Goal: Task Accomplishment & Management: Manage account settings

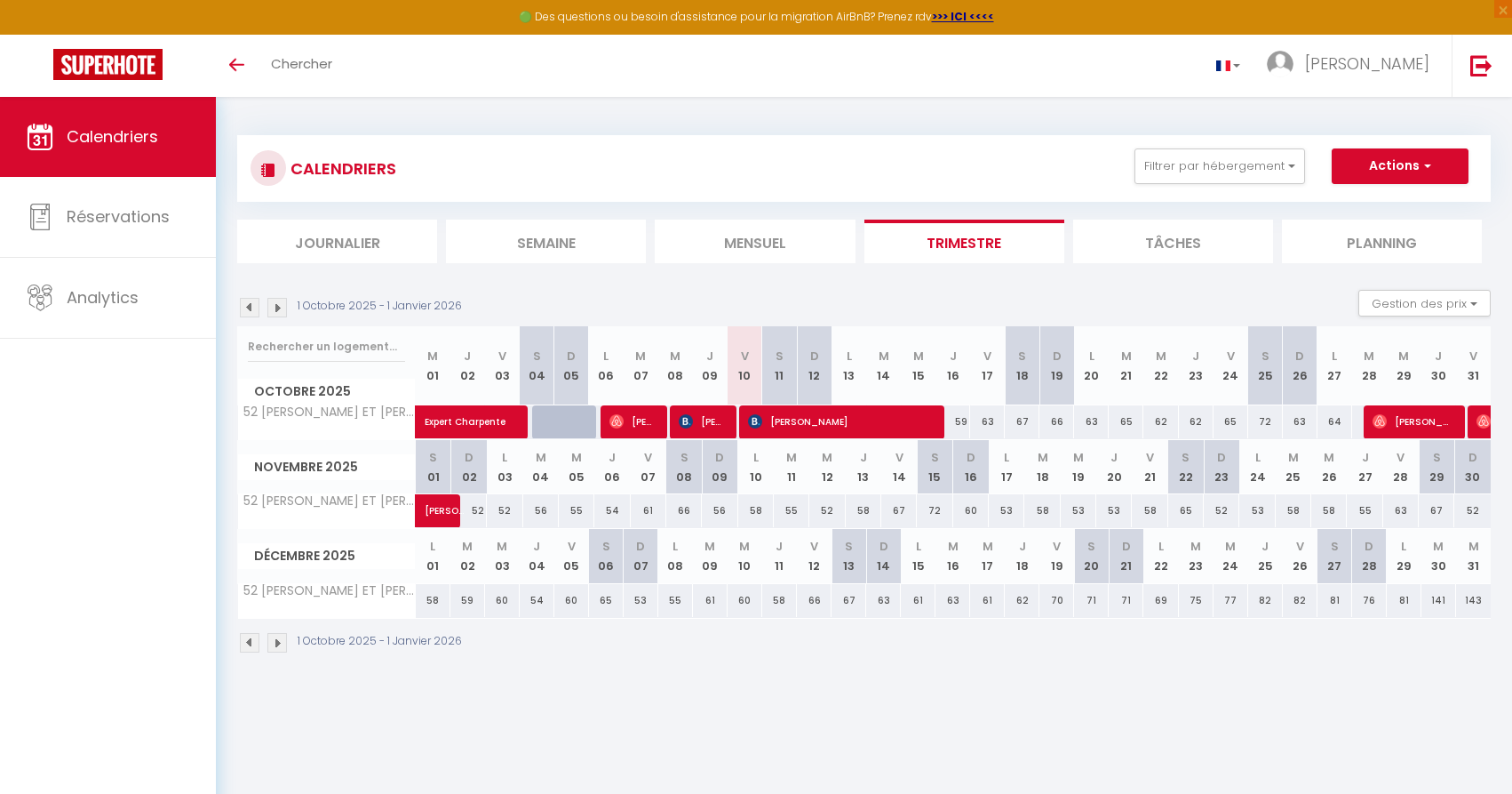
click at [821, 422] on span "[PERSON_NAME]" at bounding box center [840, 420] width 185 height 34
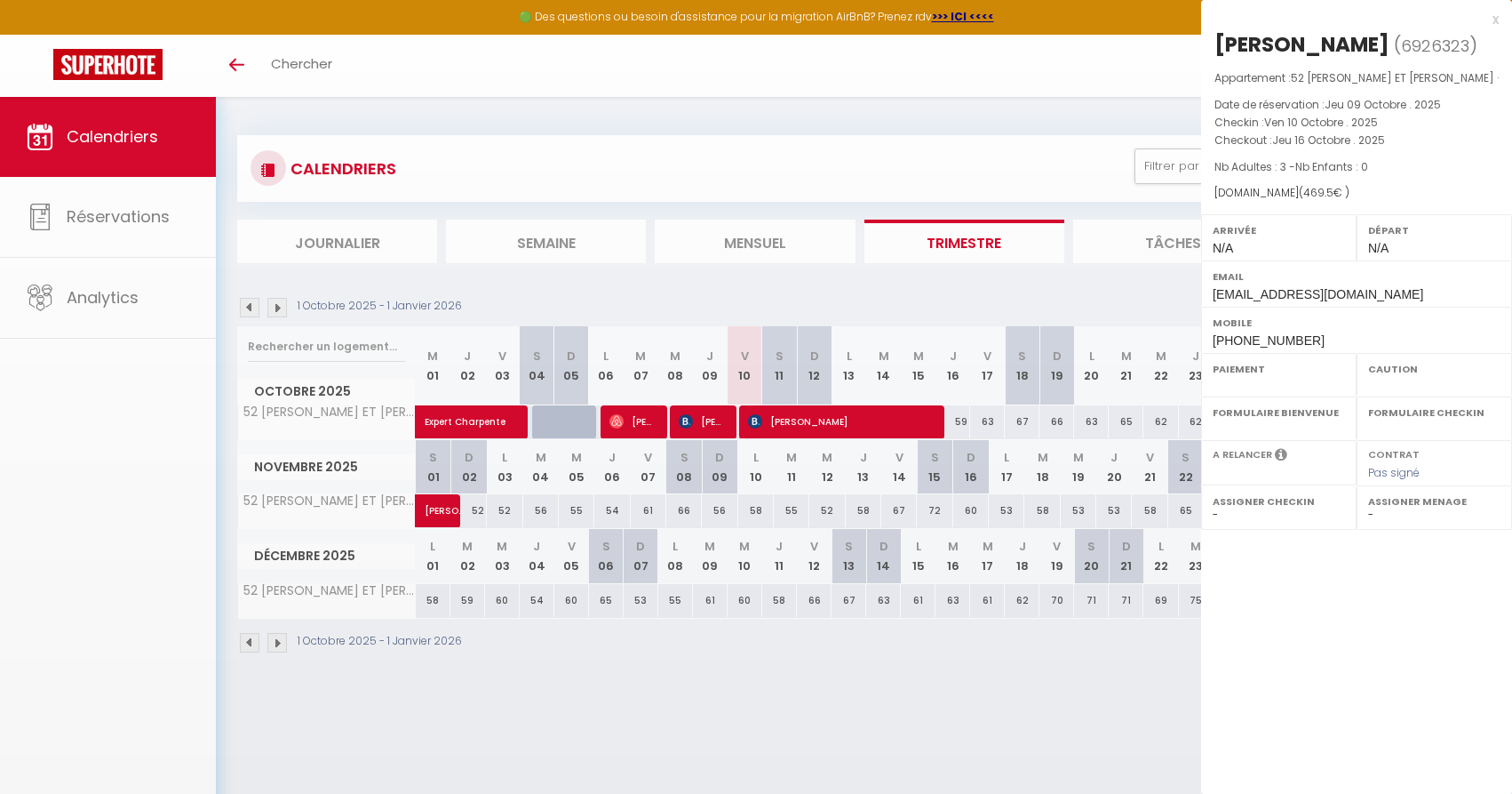
select select "OK"
select select "KO"
select select "0"
select select "1"
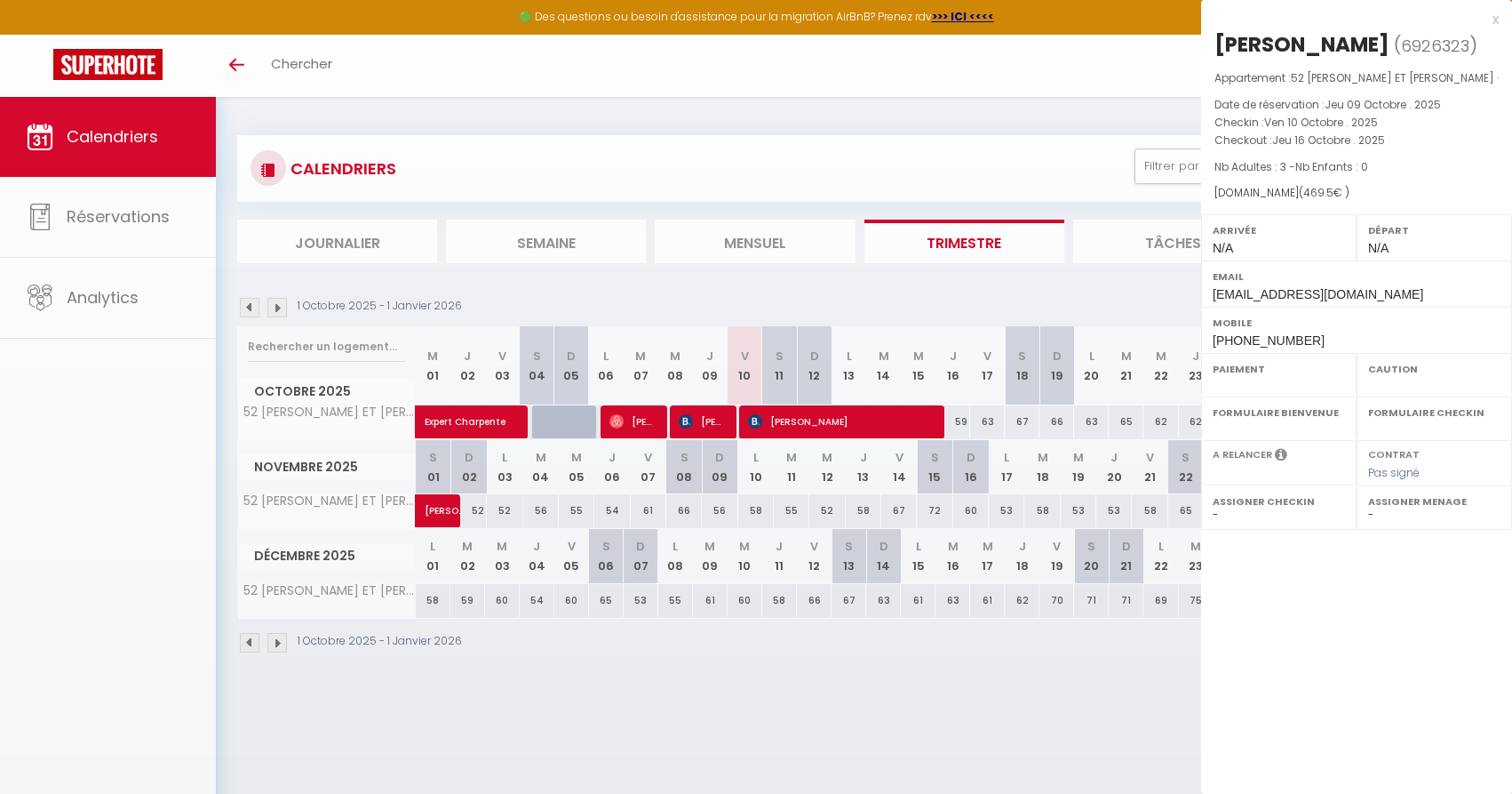
select select
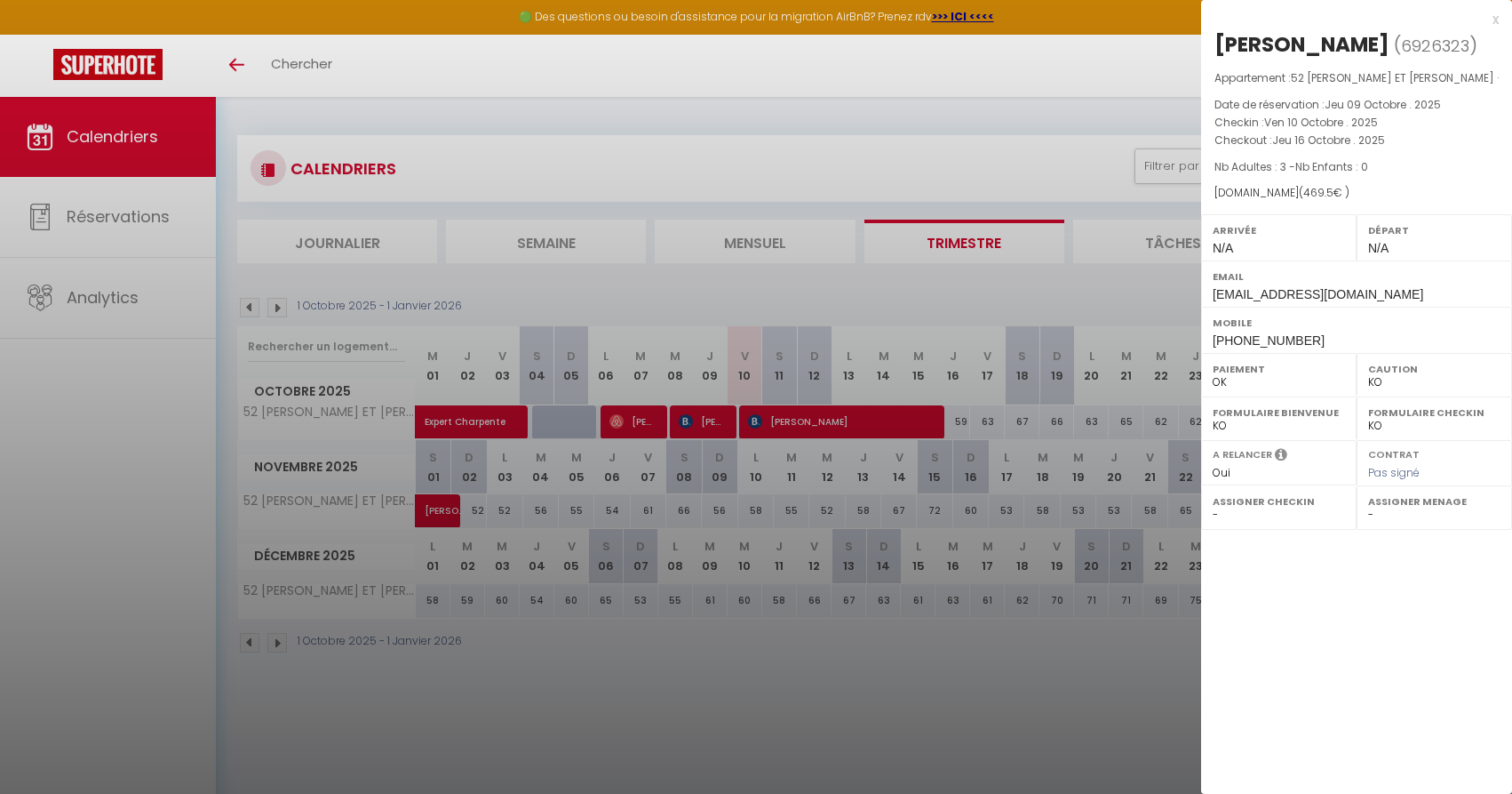
click at [727, 414] on link "[PERSON_NAME]" at bounding box center [727, 426] width 0 height 24
click at [460, 415] on div at bounding box center [756, 397] width 1512 height 794
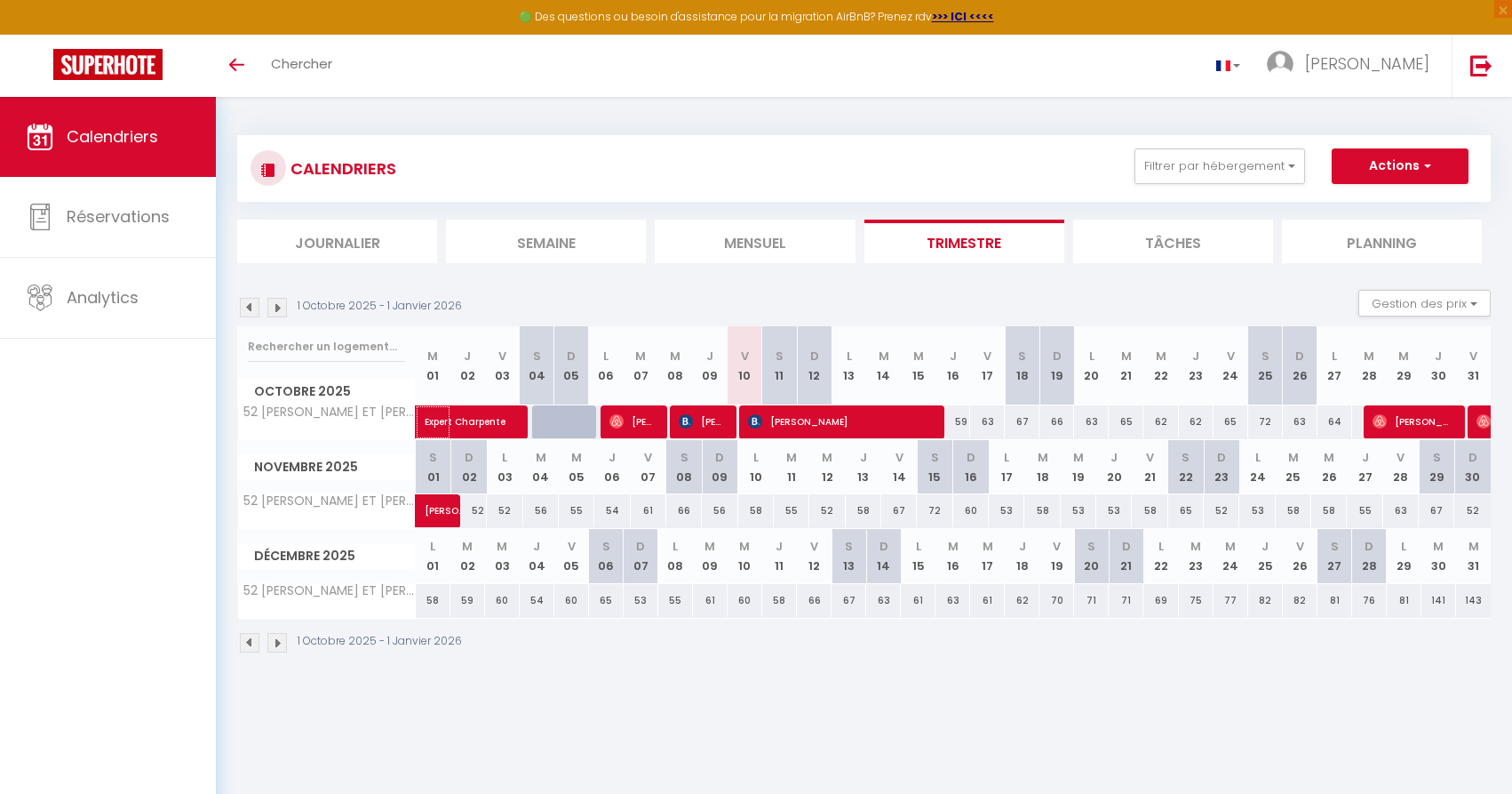
click at [468, 420] on span "Expert Charpente" at bounding box center [486, 412] width 122 height 34
select select "OK"
select select "52582"
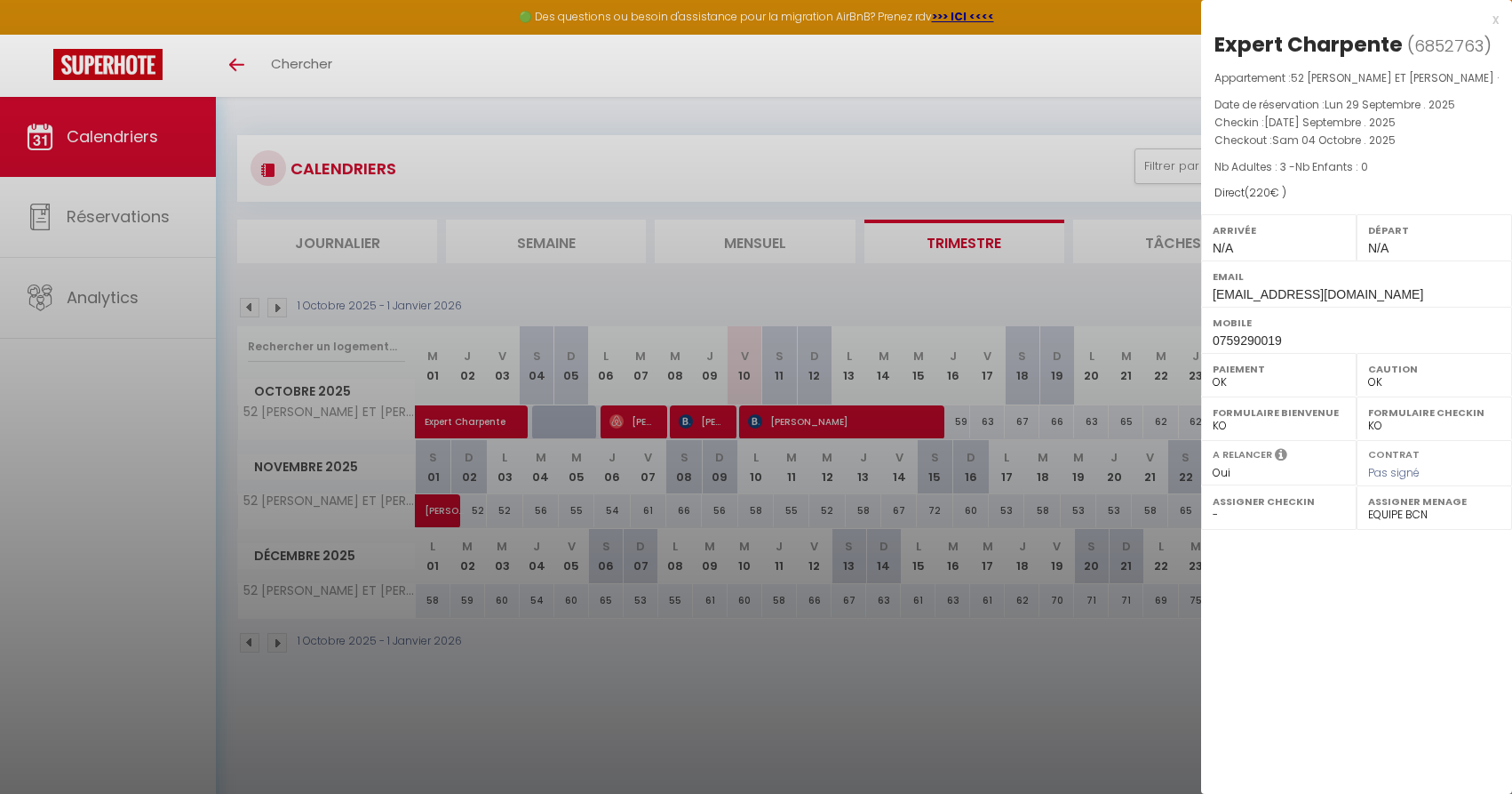
click at [630, 421] on div at bounding box center [756, 397] width 1512 height 794
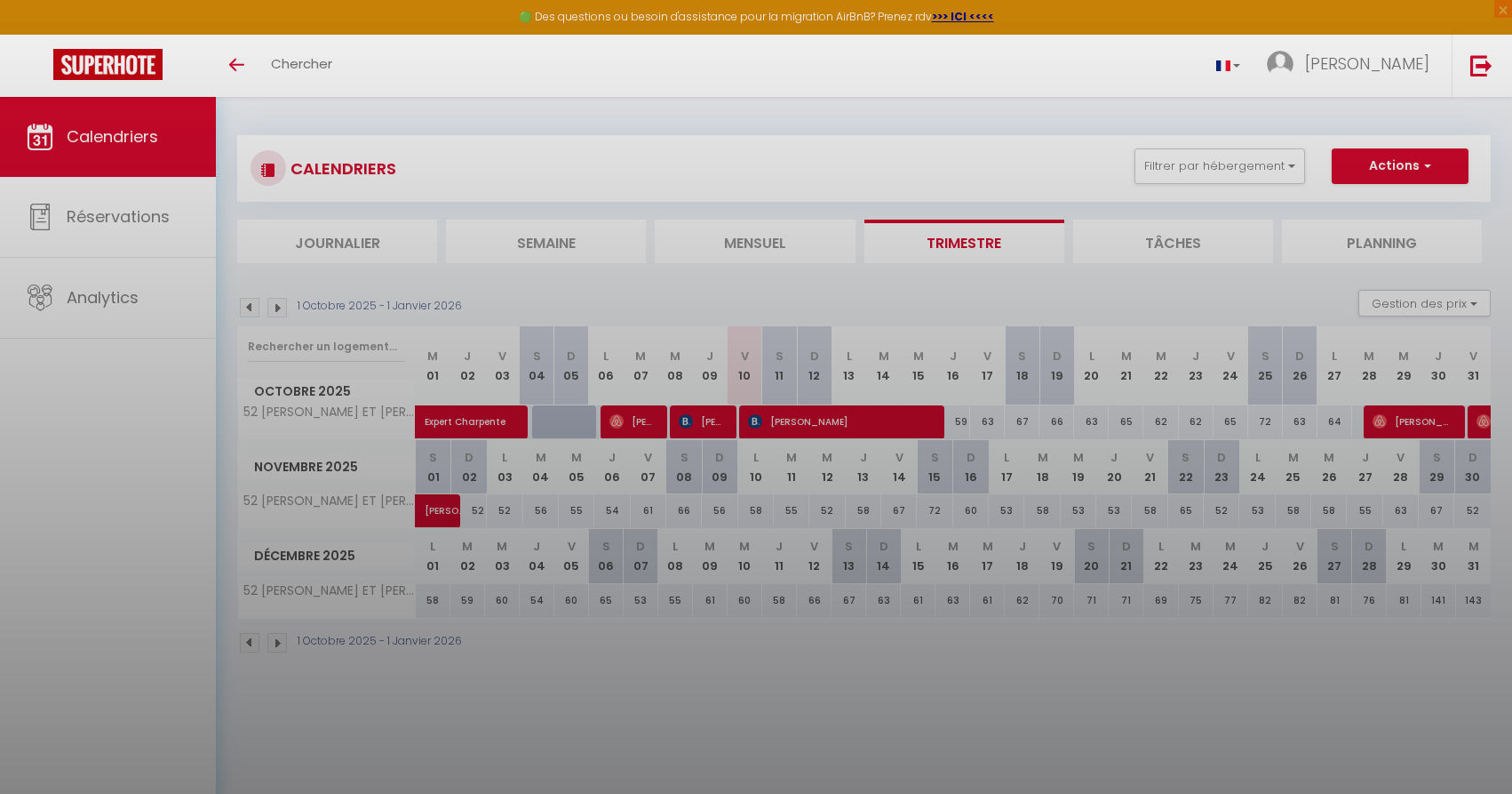
click at [630, 421] on div at bounding box center [756, 397] width 1512 height 794
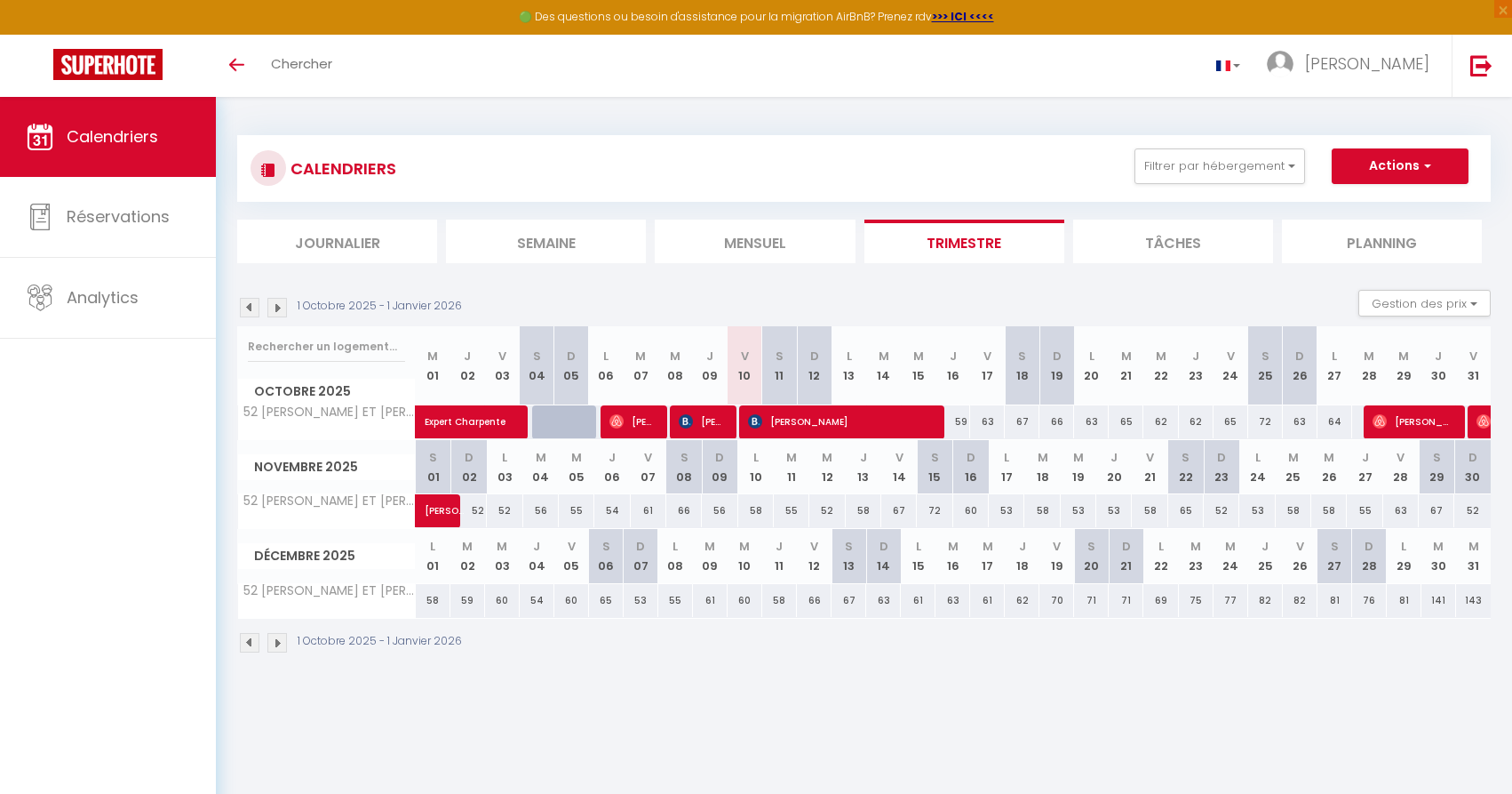
click at [630, 421] on span "[PERSON_NAME]" at bounding box center [633, 420] width 46 height 34
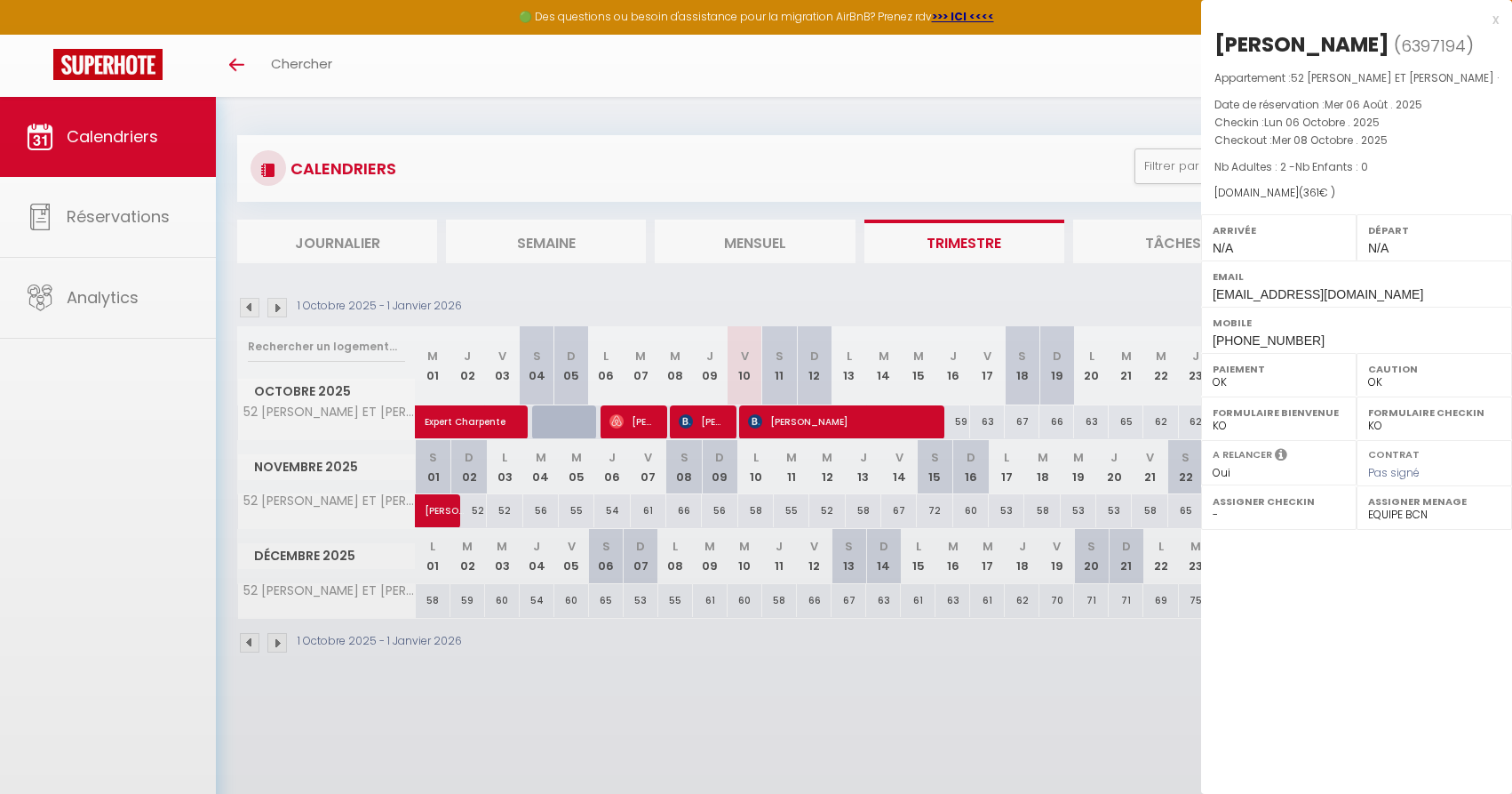
click at [630, 421] on div at bounding box center [756, 397] width 1512 height 794
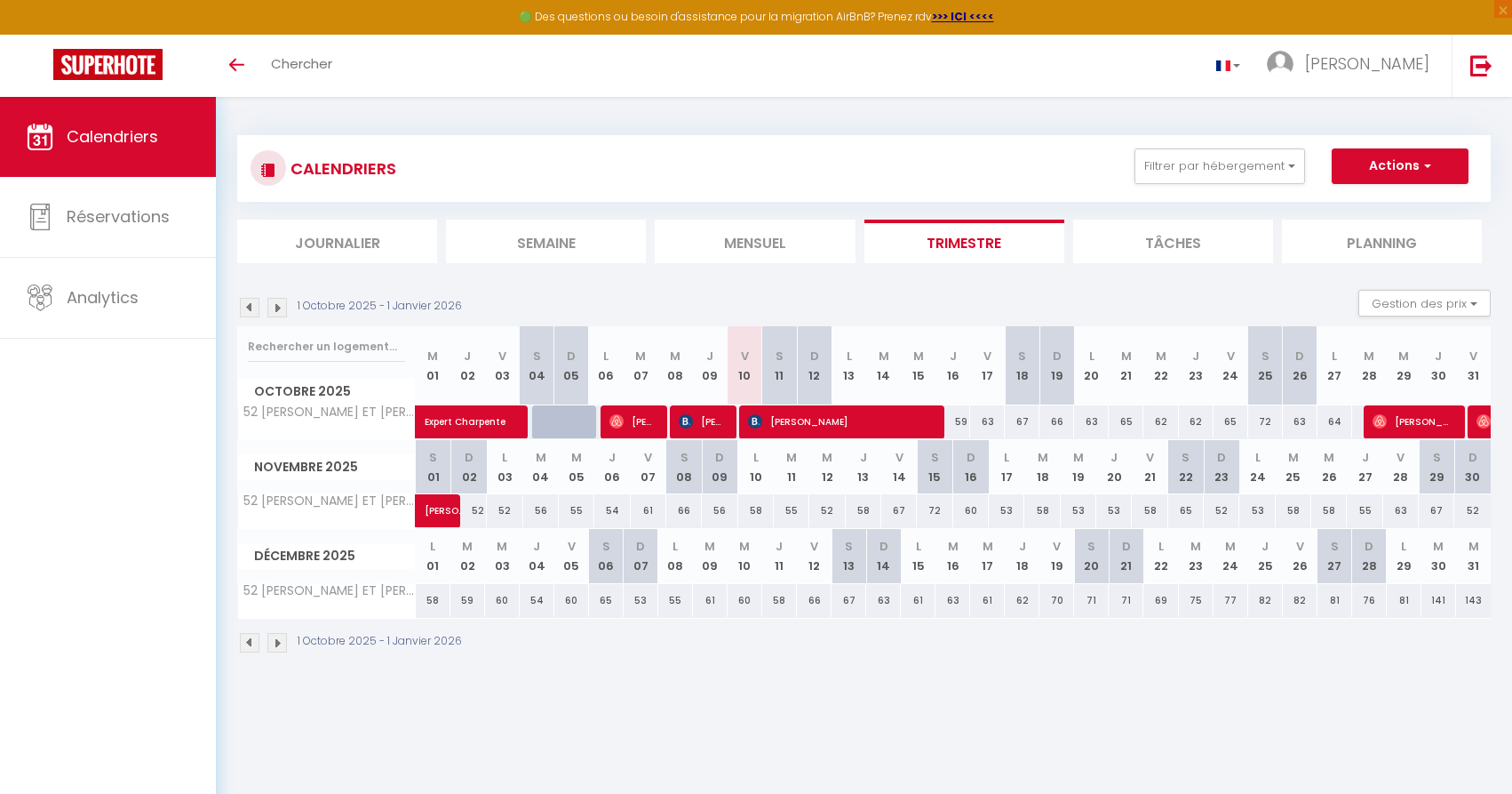
click at [630, 421] on span "[PERSON_NAME]" at bounding box center [633, 420] width 46 height 34
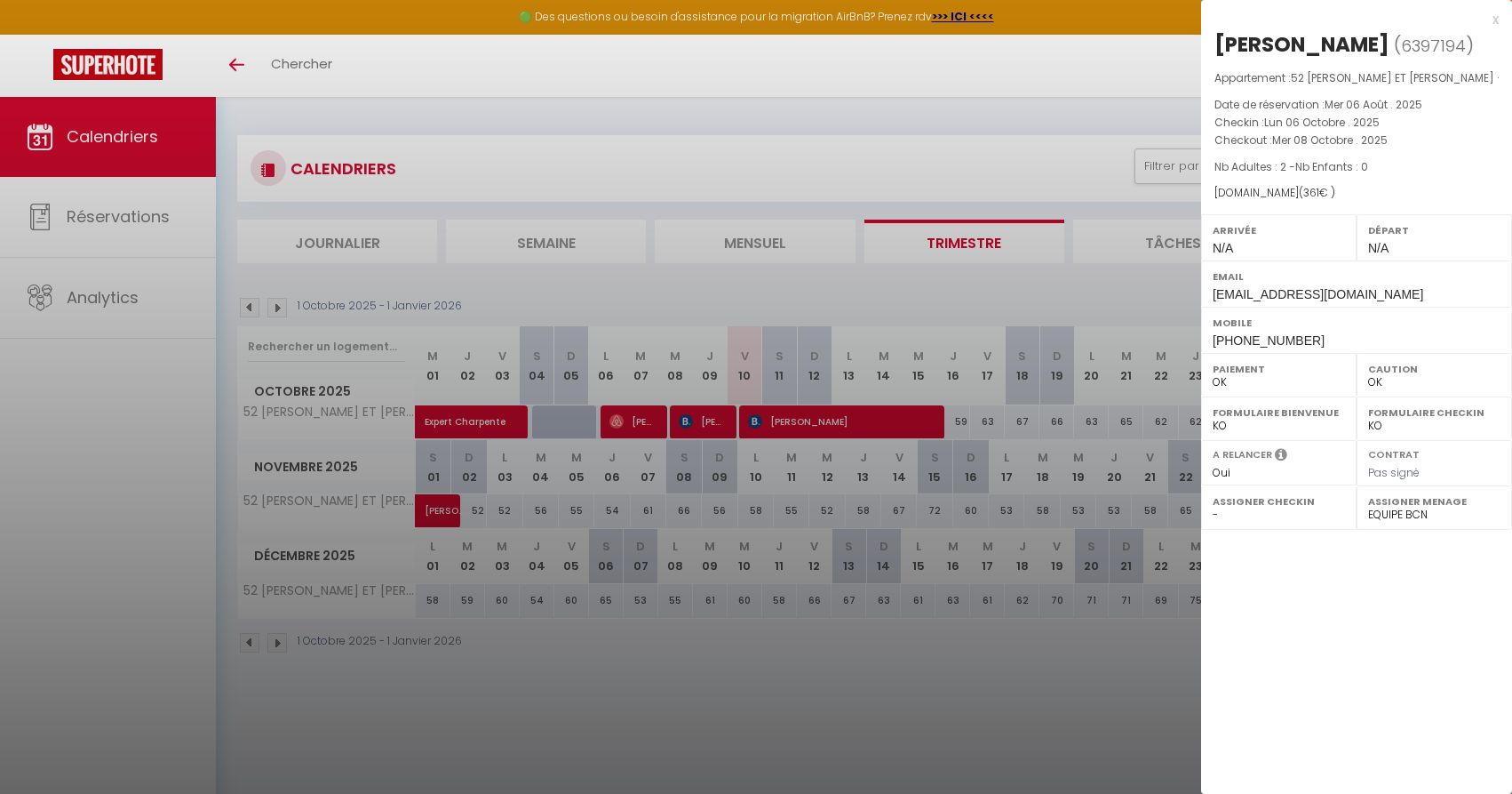
click at [693, 422] on div at bounding box center [756, 397] width 1512 height 794
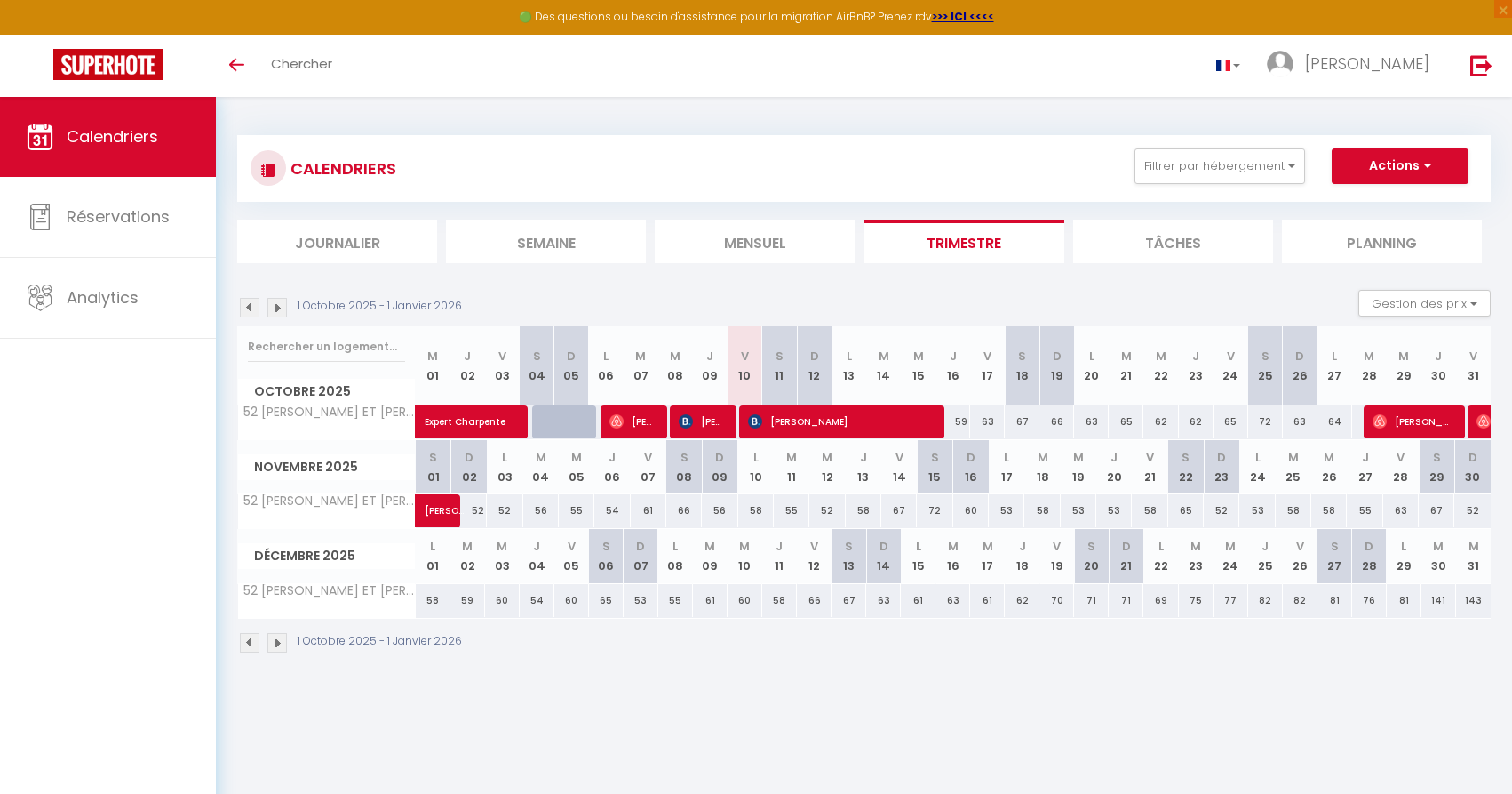
click at [693, 422] on span "[PERSON_NAME]" at bounding box center [702, 420] width 46 height 34
select select
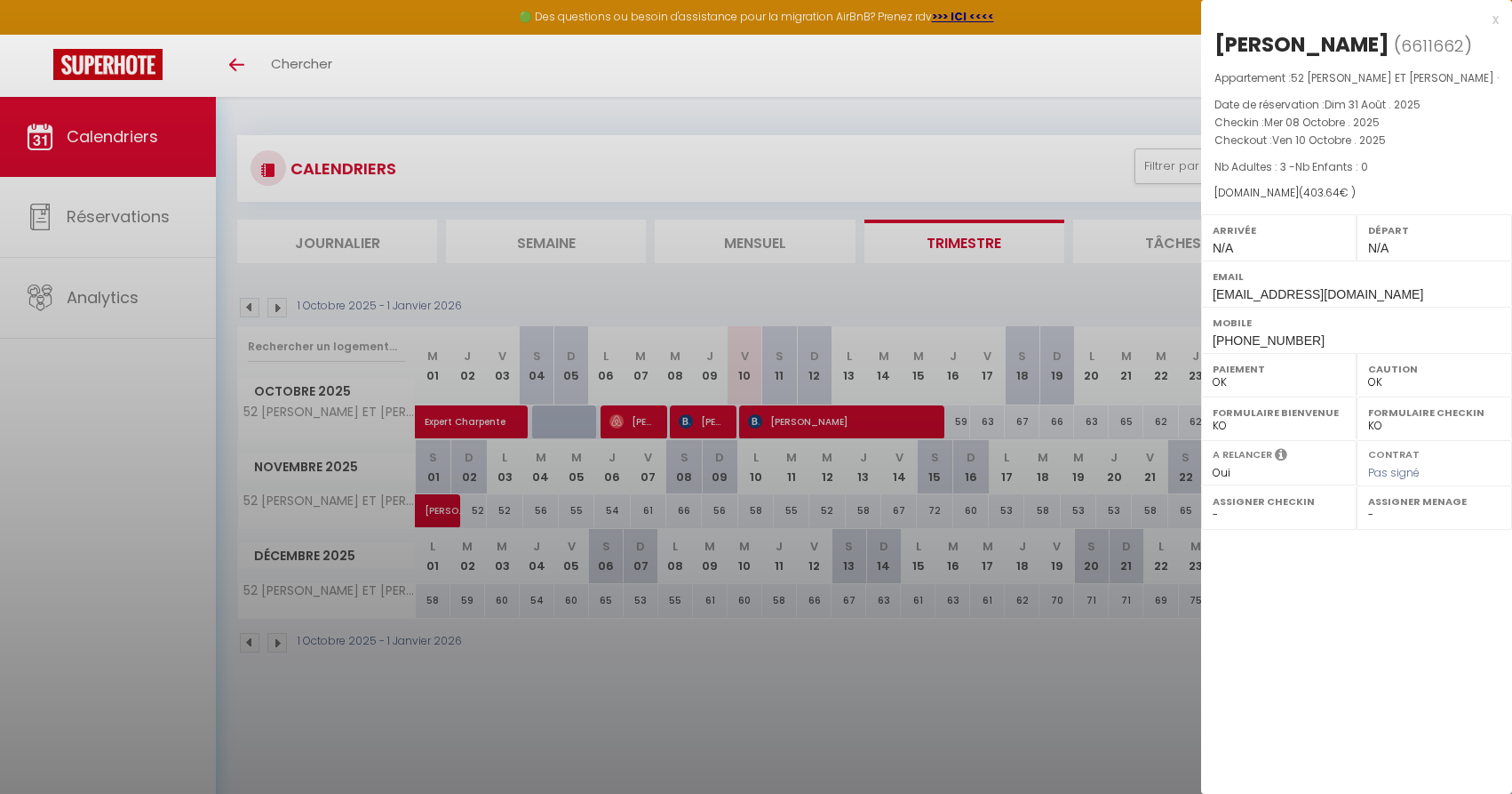
click at [693, 422] on div at bounding box center [756, 397] width 1512 height 794
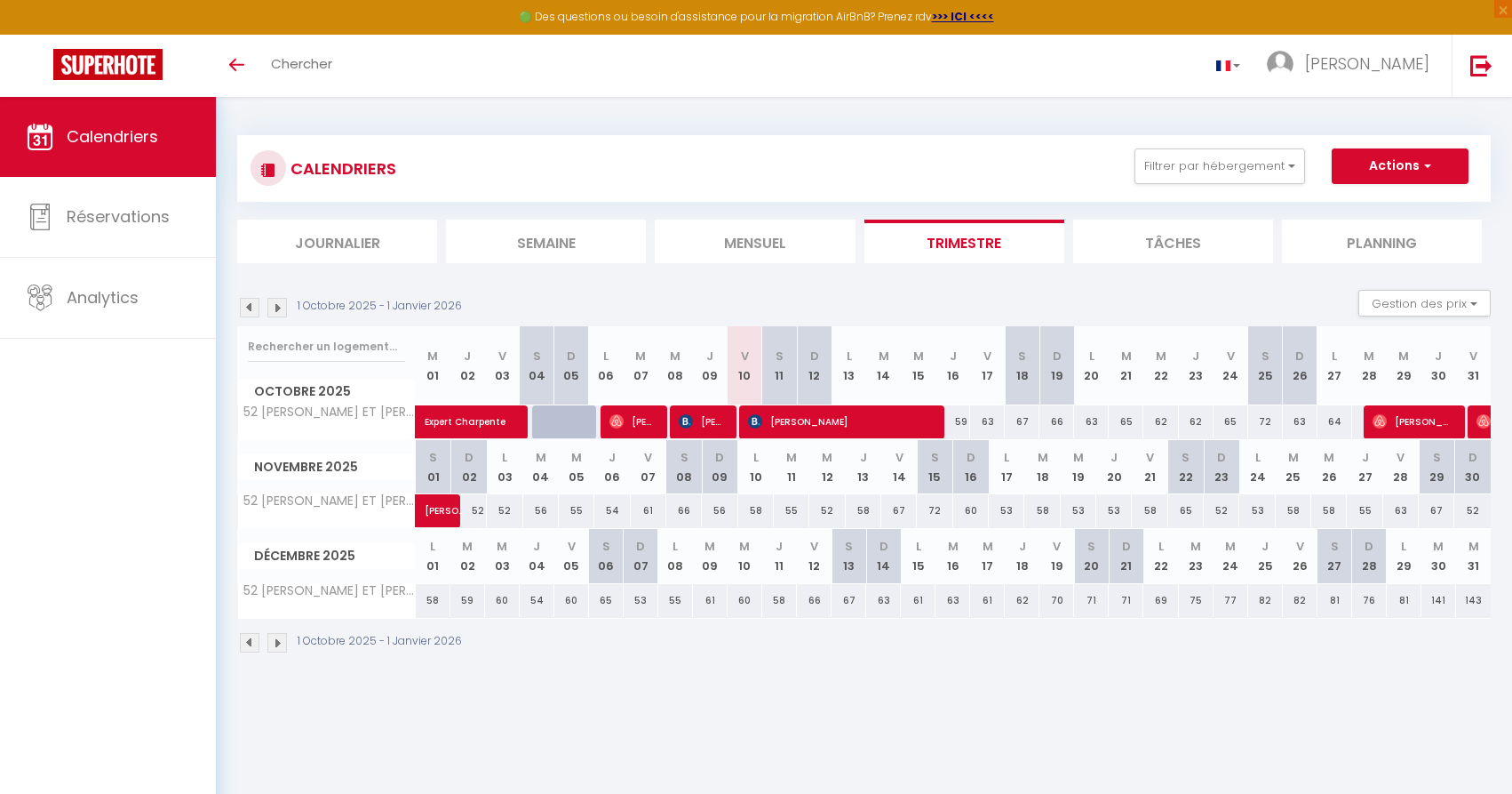
click at [693, 422] on span "[PERSON_NAME]" at bounding box center [702, 420] width 46 height 34
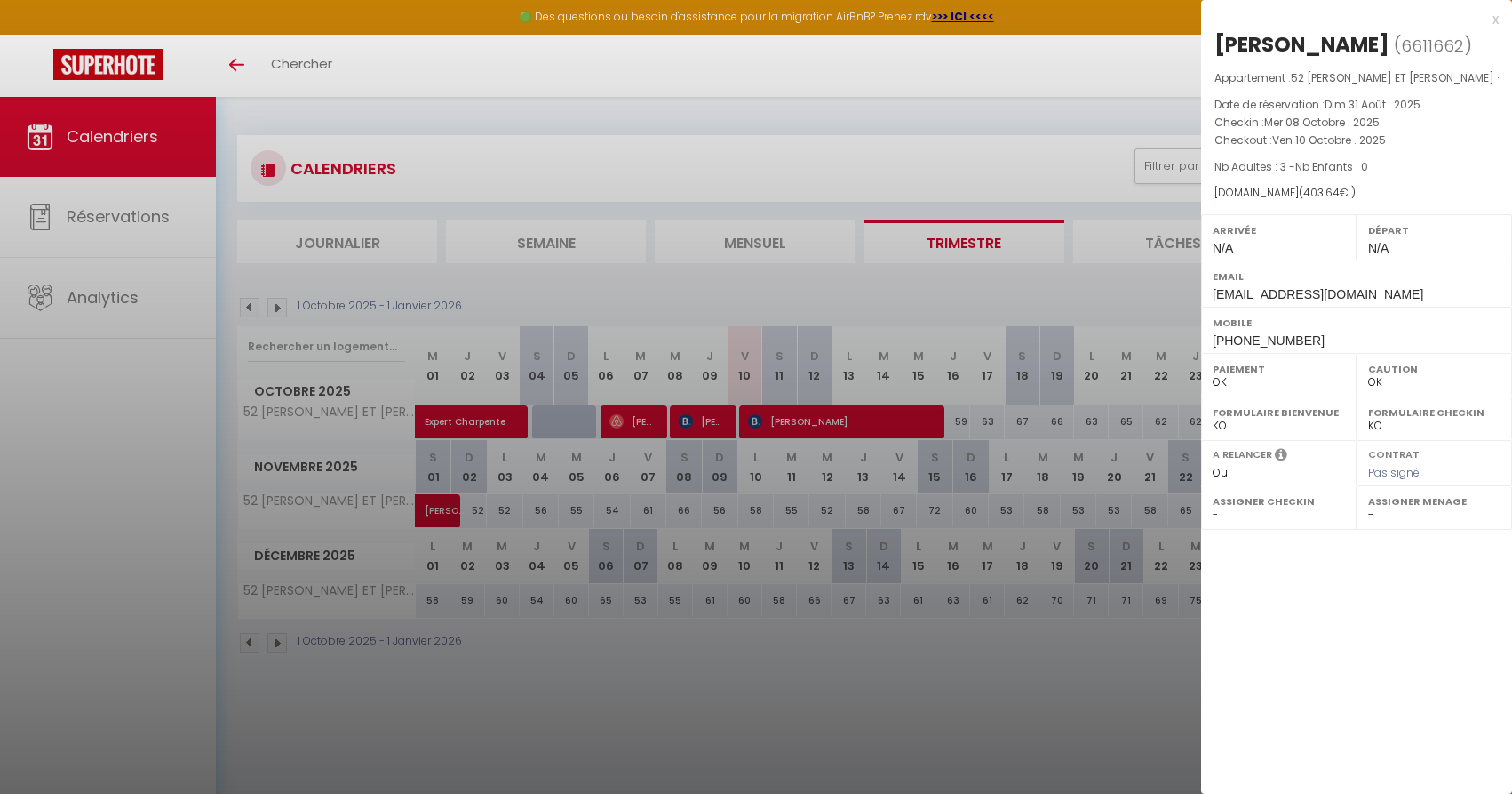
click at [827, 427] on div at bounding box center [756, 397] width 1512 height 794
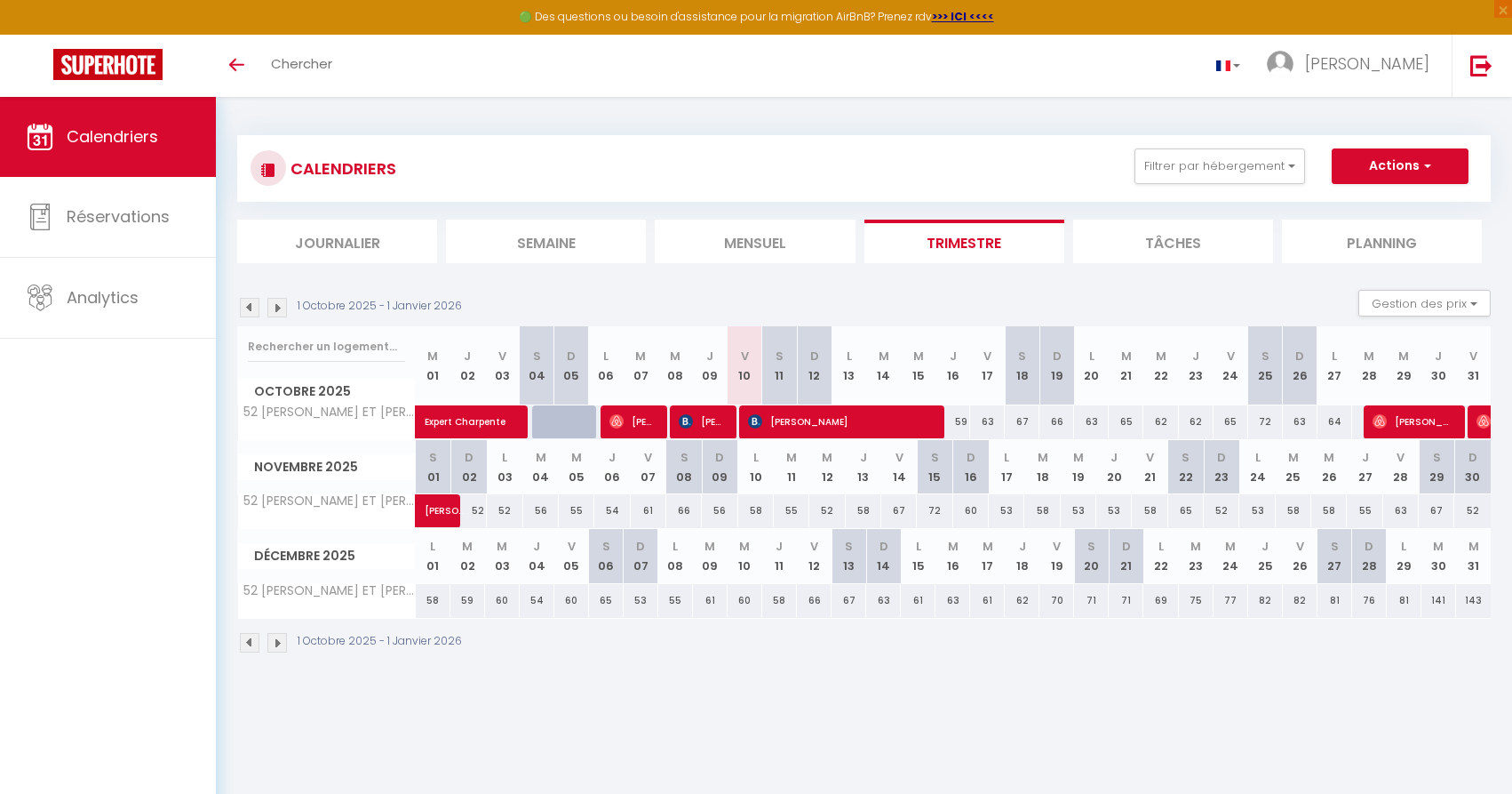
click at [827, 427] on span "[PERSON_NAME]" at bounding box center [840, 420] width 185 height 34
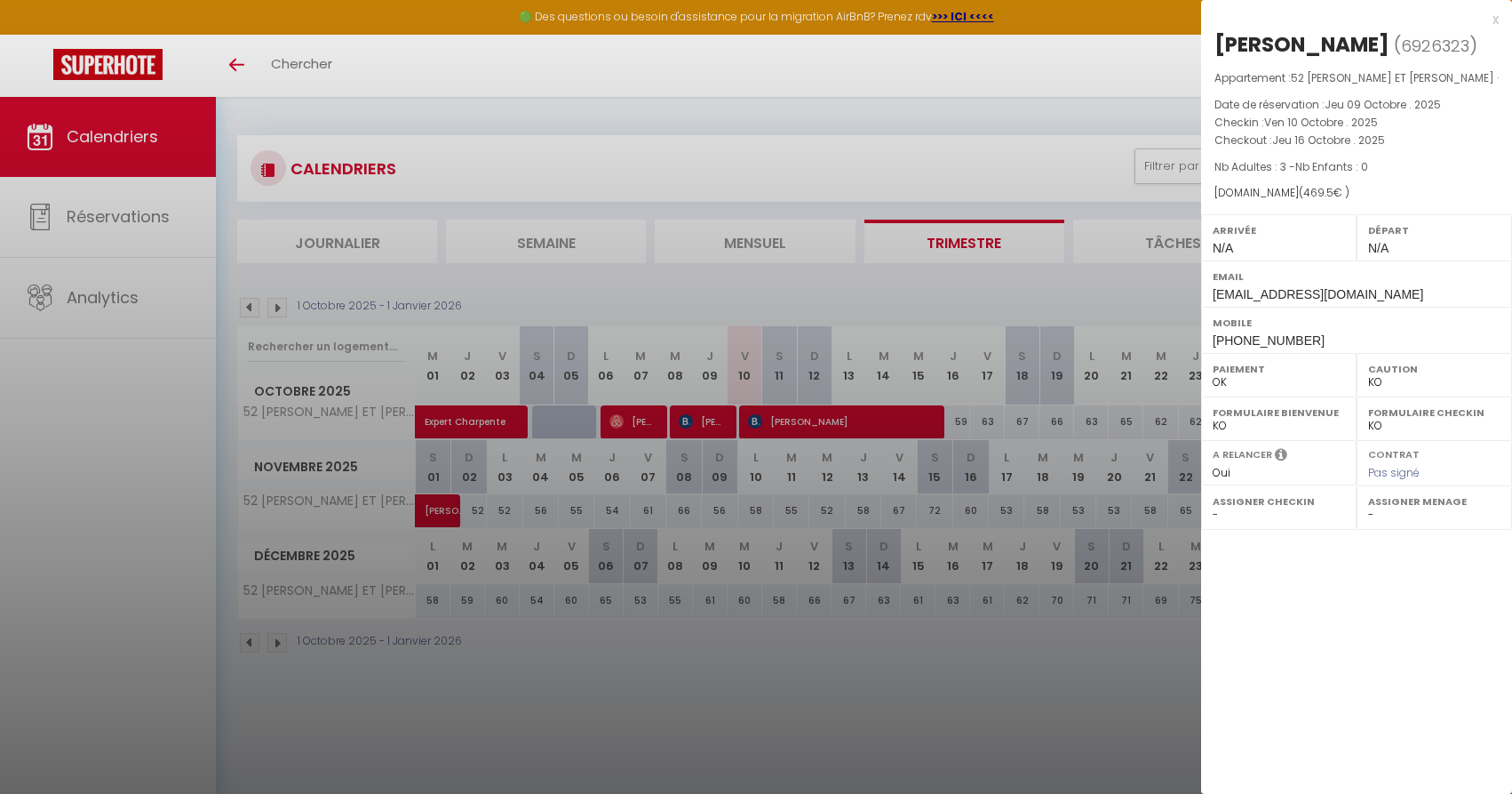
click at [928, 694] on div at bounding box center [756, 397] width 1512 height 794
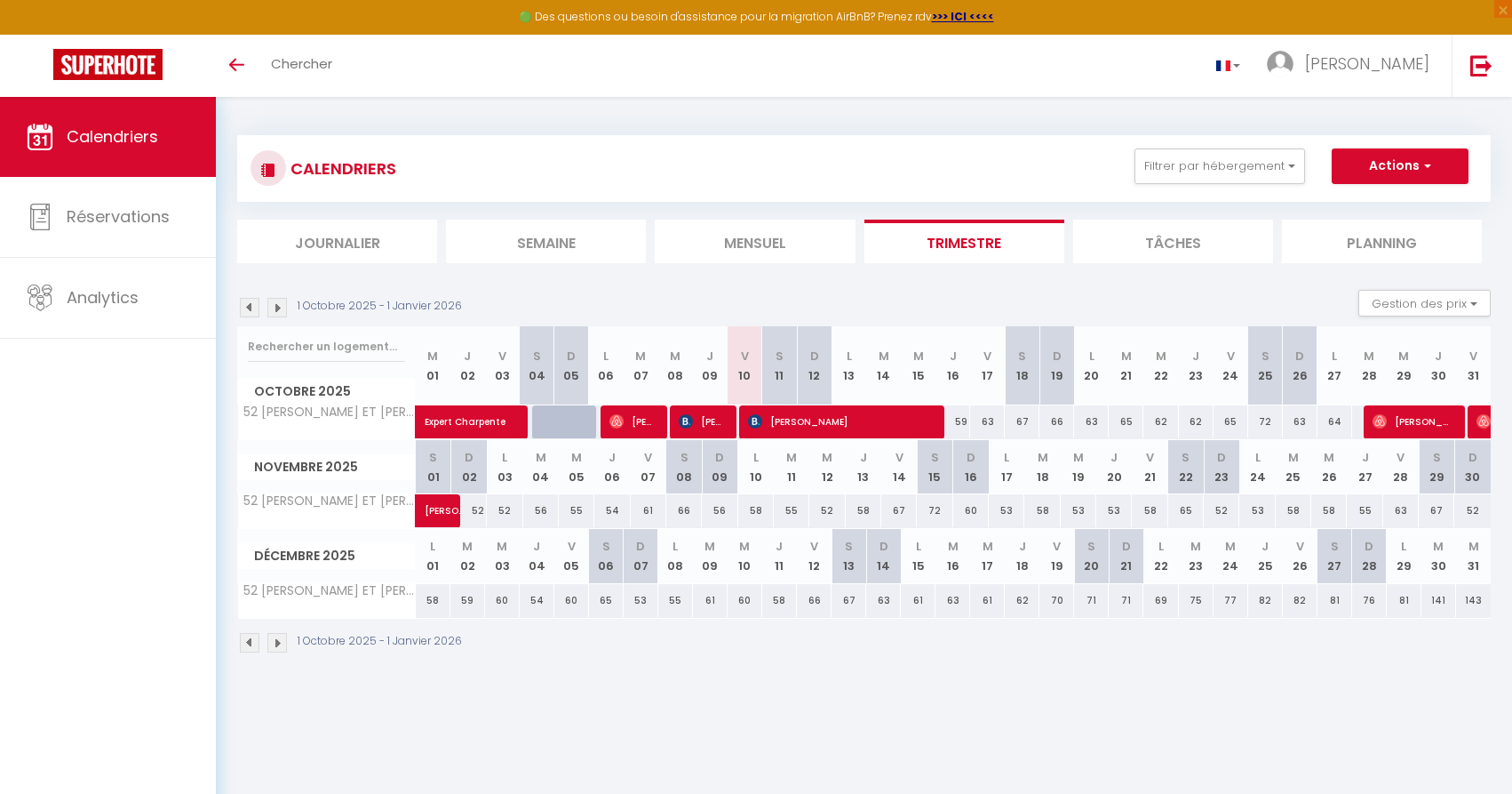
click at [1421, 414] on span "[PERSON_NAME]" at bounding box center [1413, 420] width 81 height 34
select select "OK"
